Goal: Task Accomplishment & Management: Complete application form

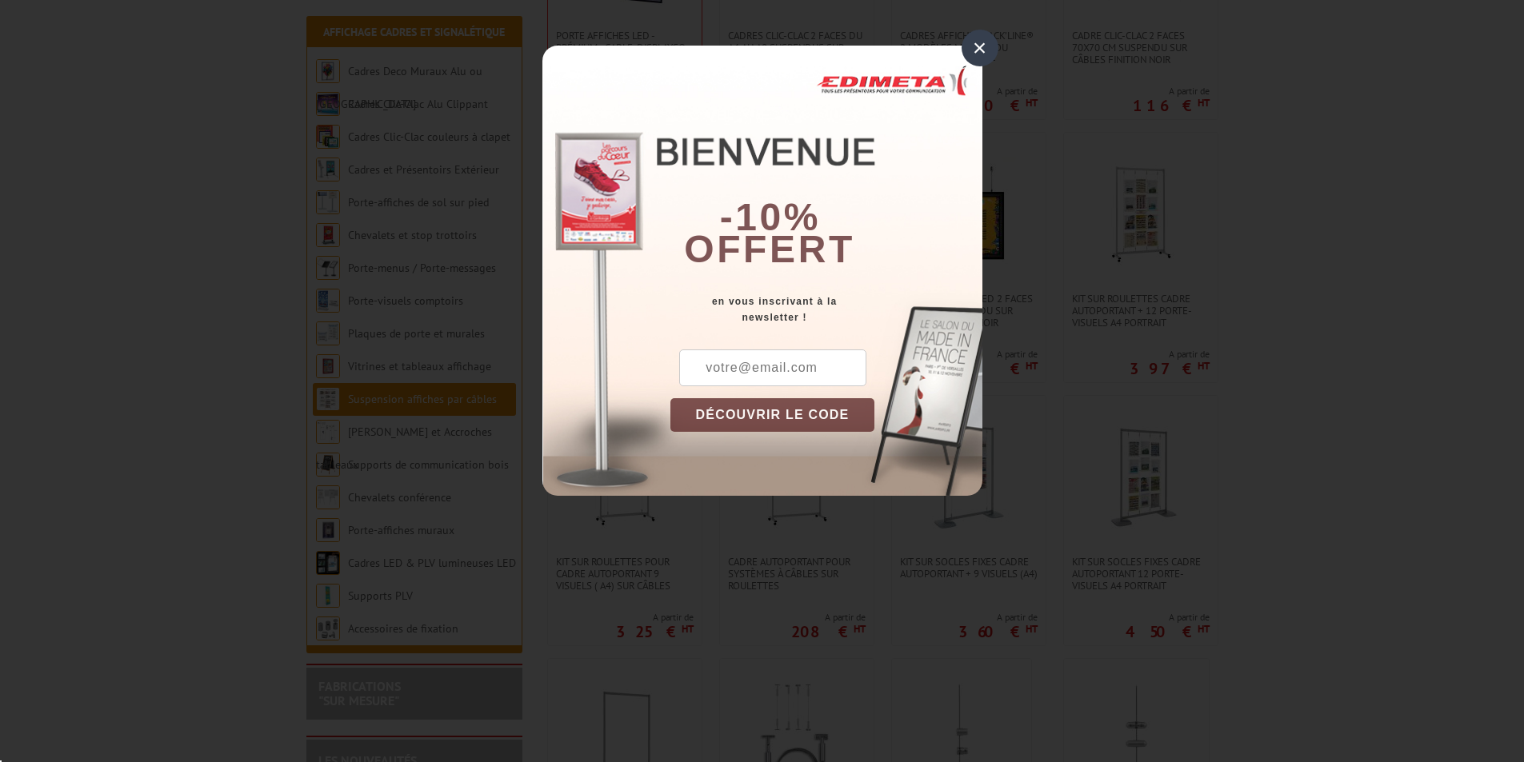
scroll to position [480, 0]
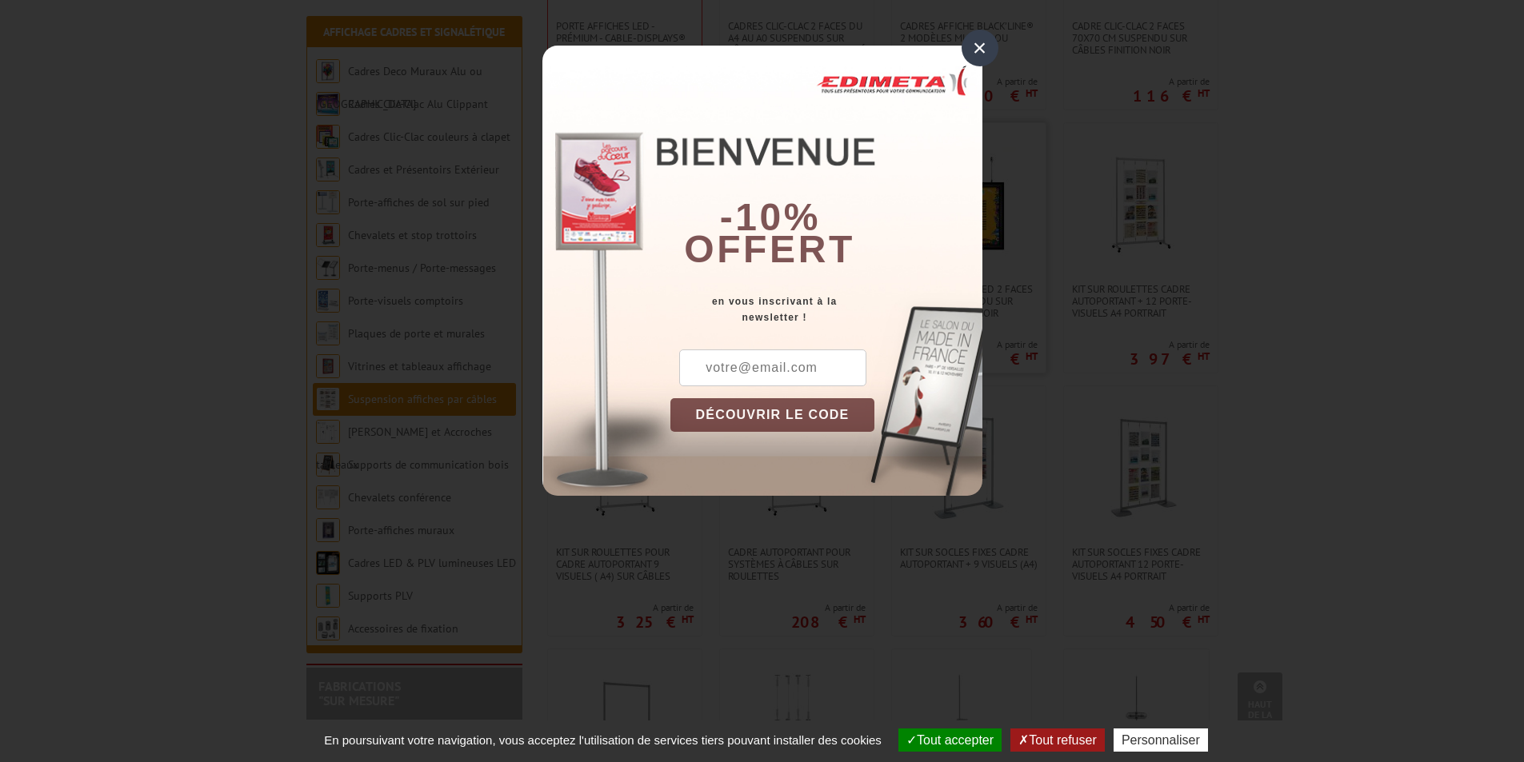
drag, startPoint x: 971, startPoint y: 43, endPoint x: 966, endPoint y: 156, distance: 112.9
click at [972, 43] on div "×" at bounding box center [979, 48] width 37 height 37
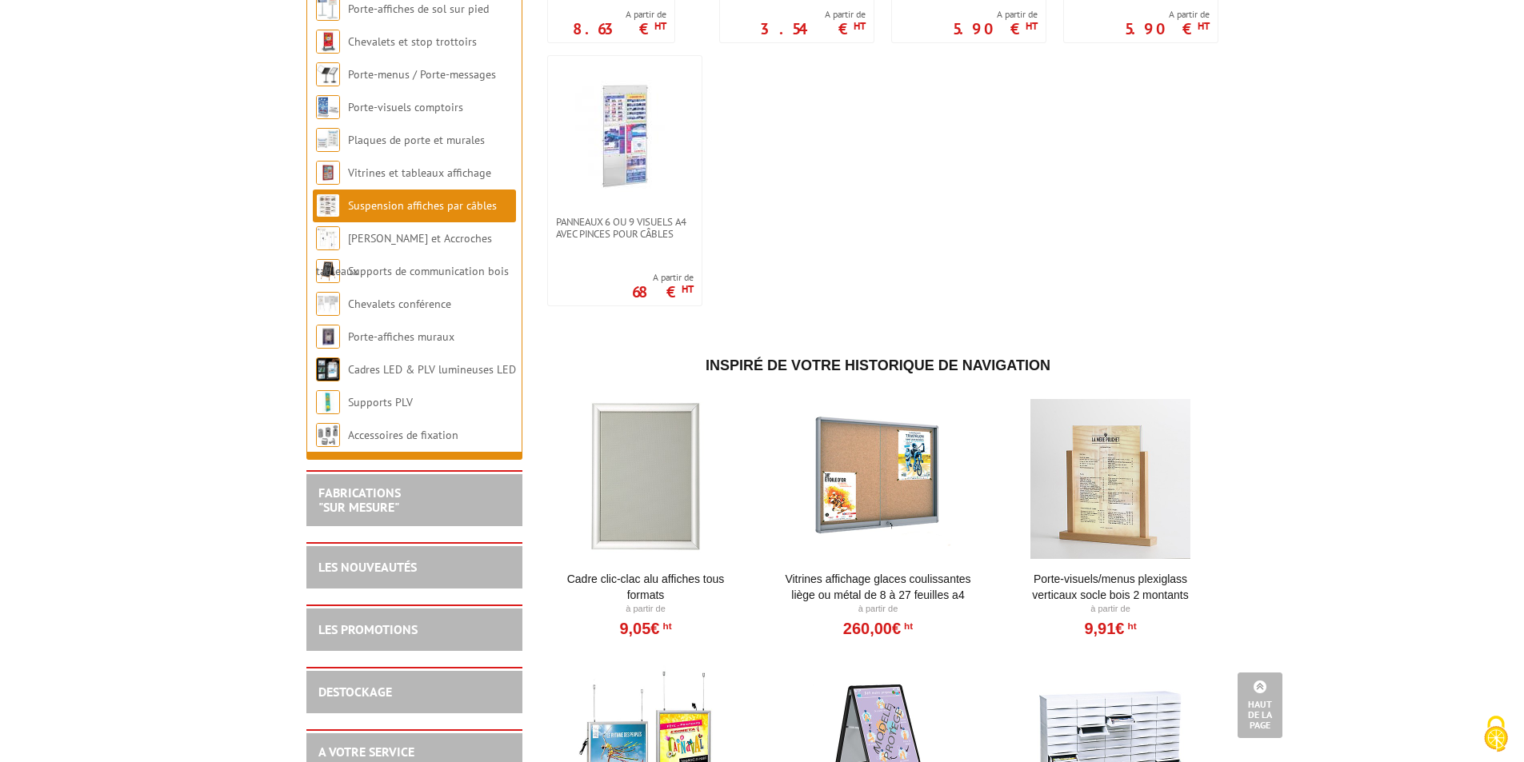
scroll to position [1200, 0]
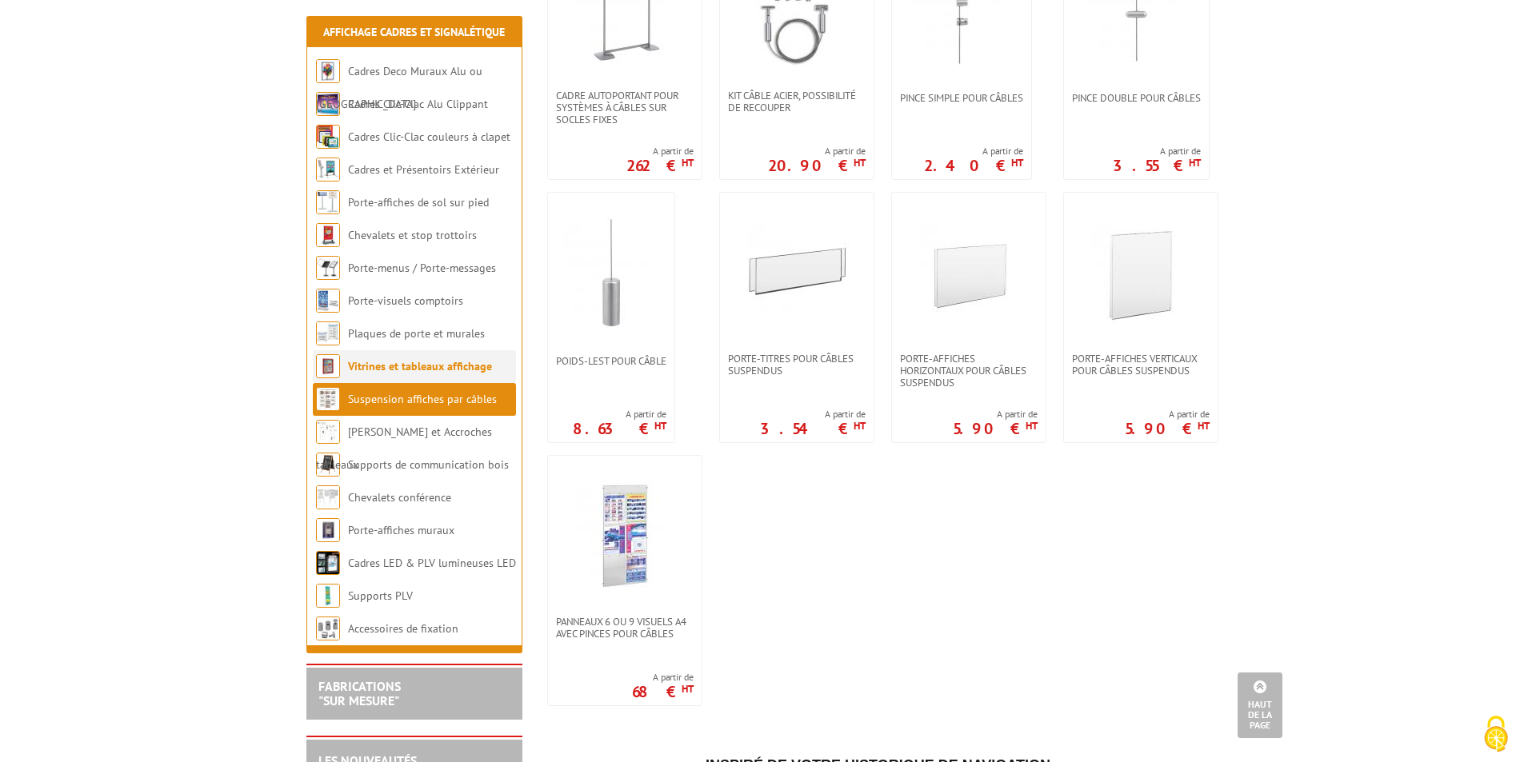
click at [459, 370] on link "Vitrines et tableaux affichage" at bounding box center [420, 366] width 144 height 14
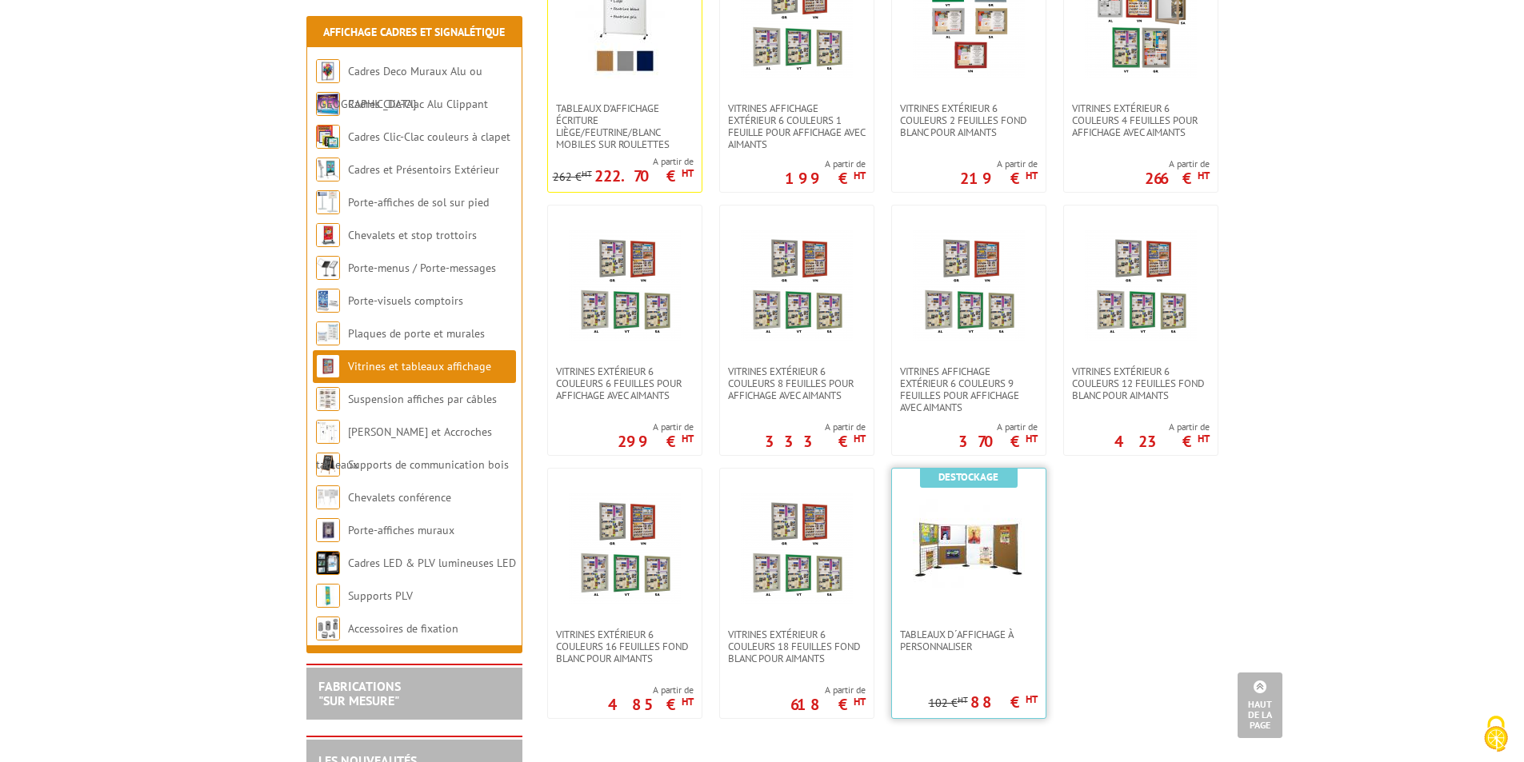
scroll to position [960, 0]
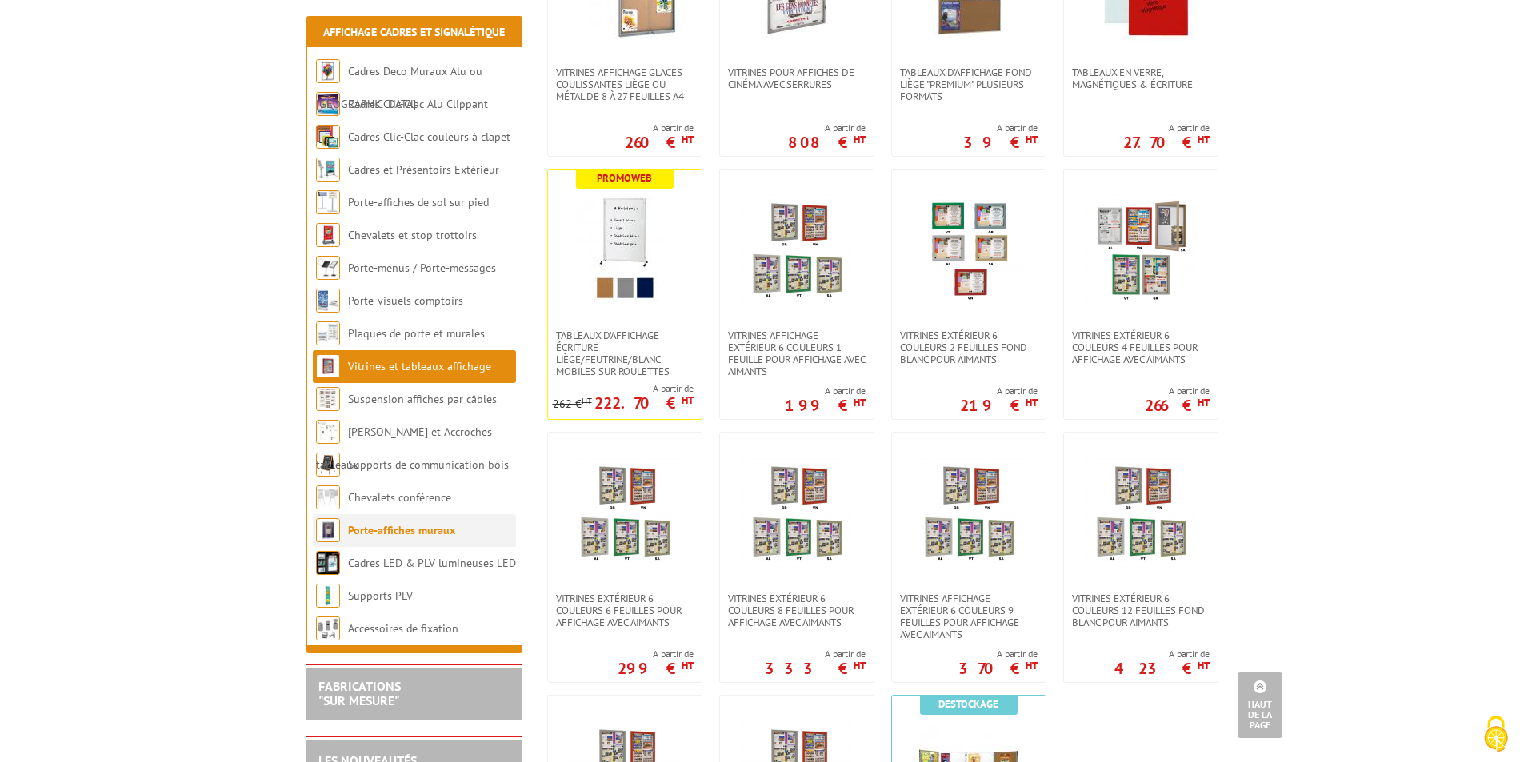
click at [440, 527] on link "Porte-affiches muraux" at bounding box center [401, 530] width 107 height 14
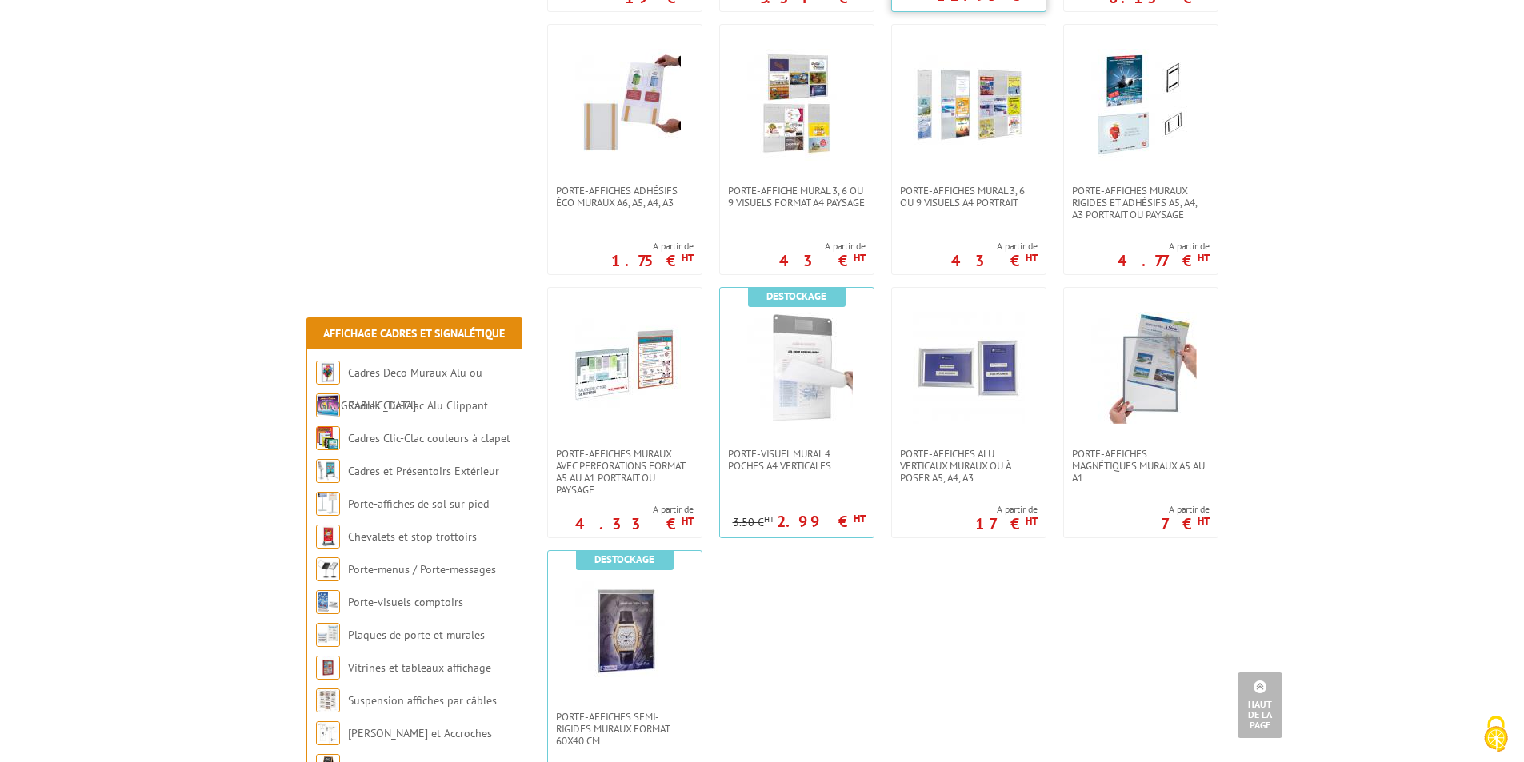
scroll to position [1120, 0]
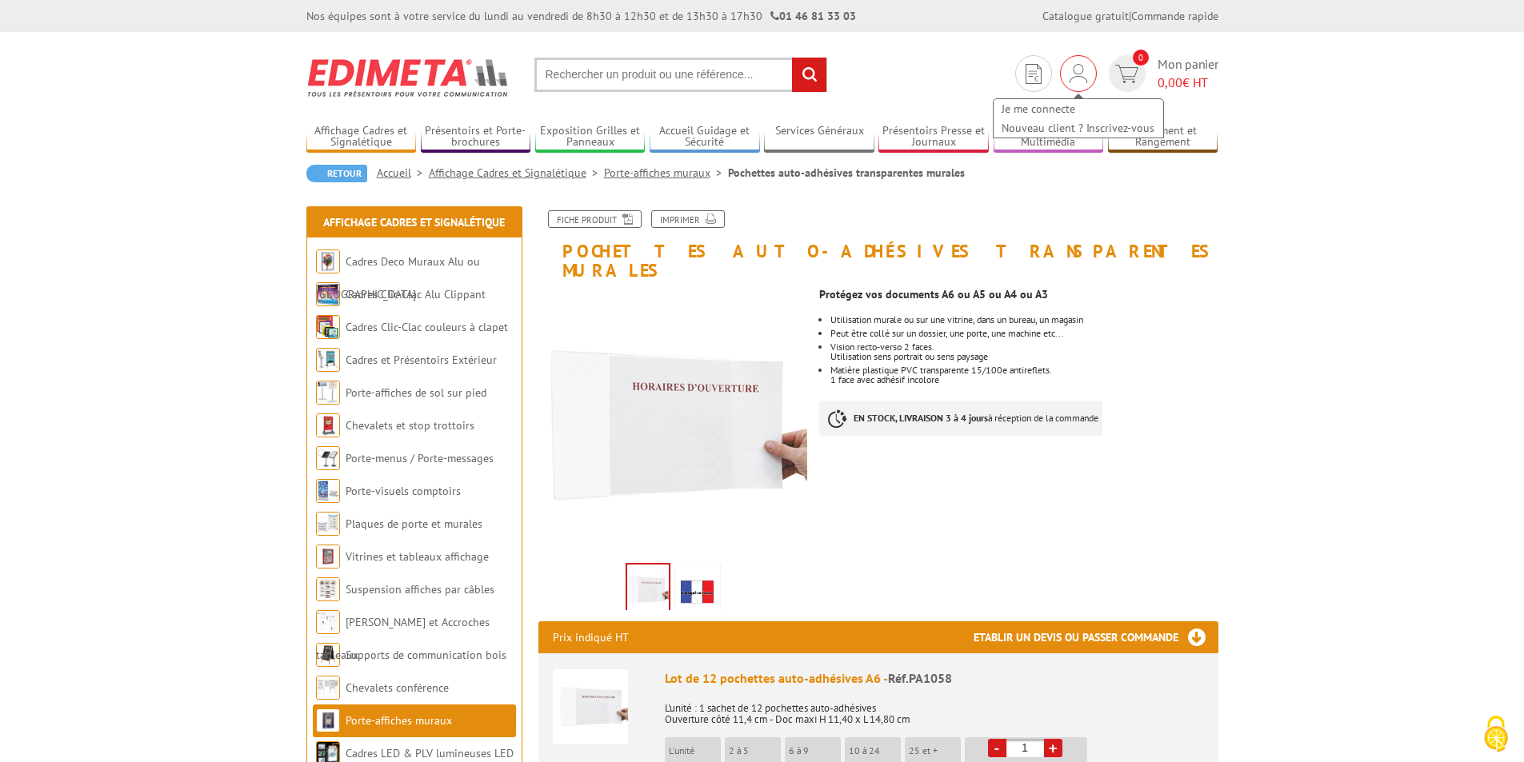
click at [1069, 67] on img at bounding box center [1078, 73] width 18 height 19
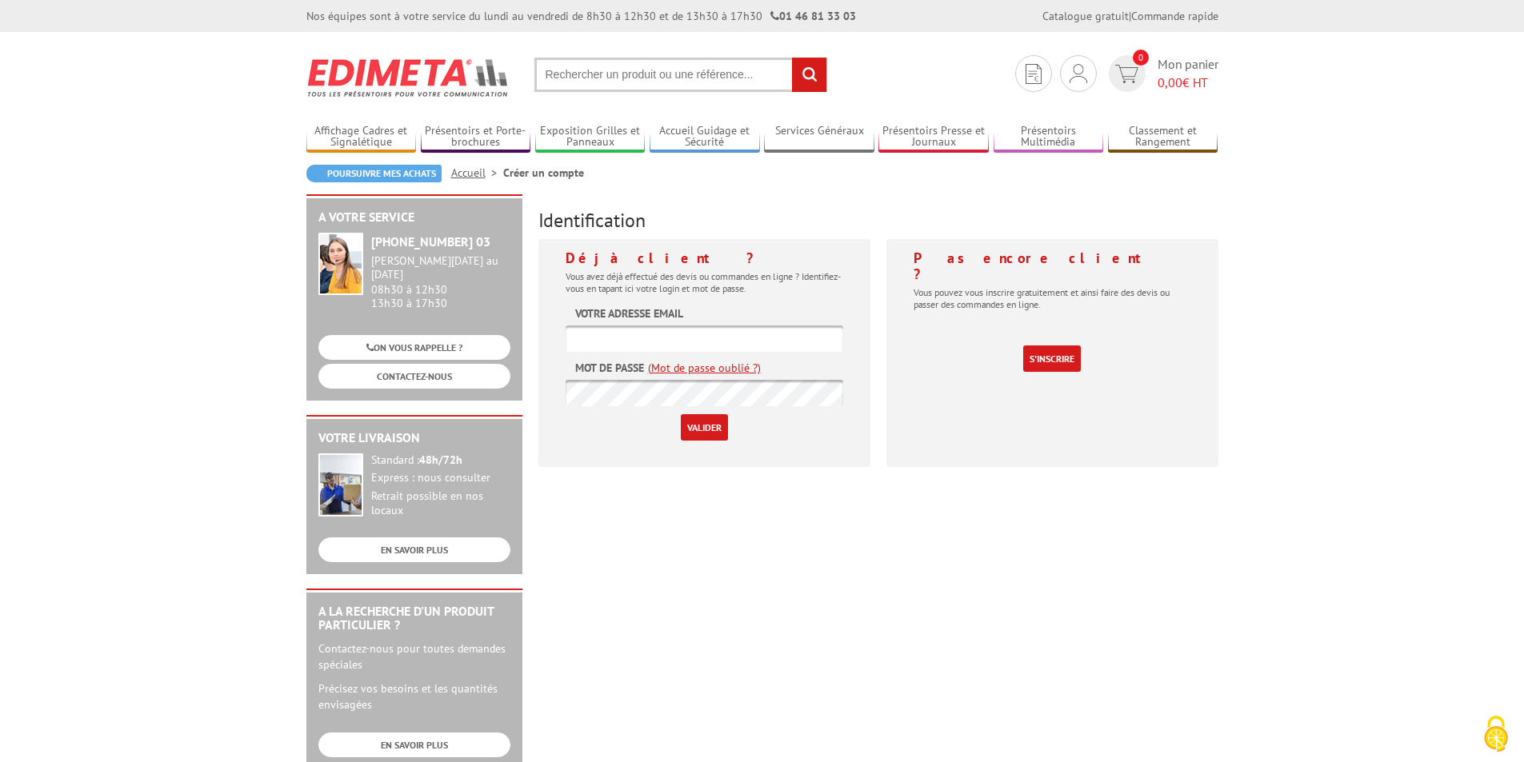
click at [689, 338] on input "text" at bounding box center [705, 339] width 278 height 26
type input "[EMAIL_ADDRESS][DOMAIN_NAME]"
